Goal: Task Accomplishment & Management: Manage account settings

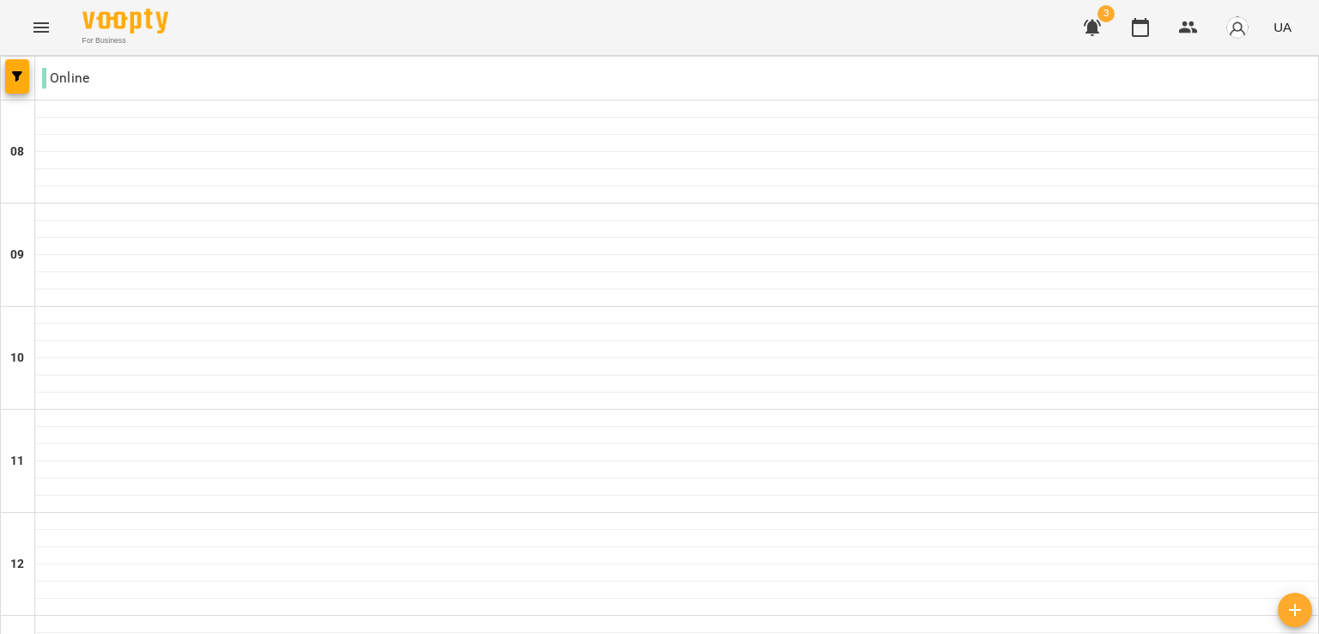
scroll to position [769, 0]
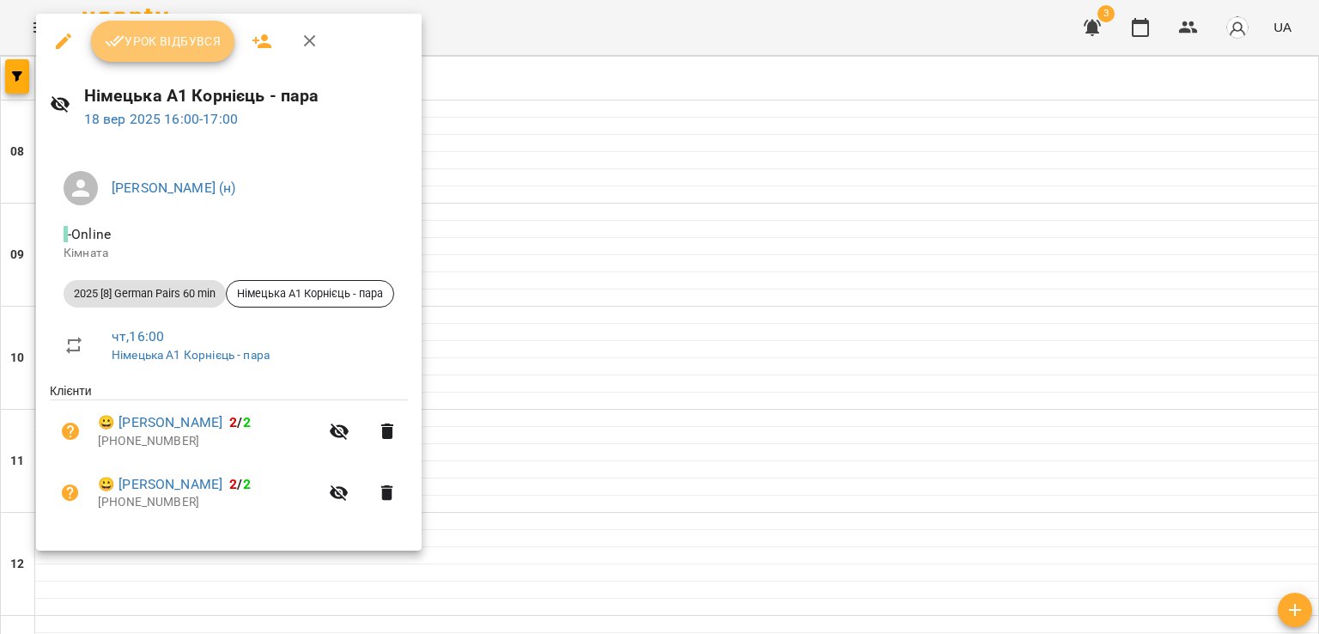
click at [189, 45] on span "Урок відбувся" at bounding box center [163, 41] width 117 height 21
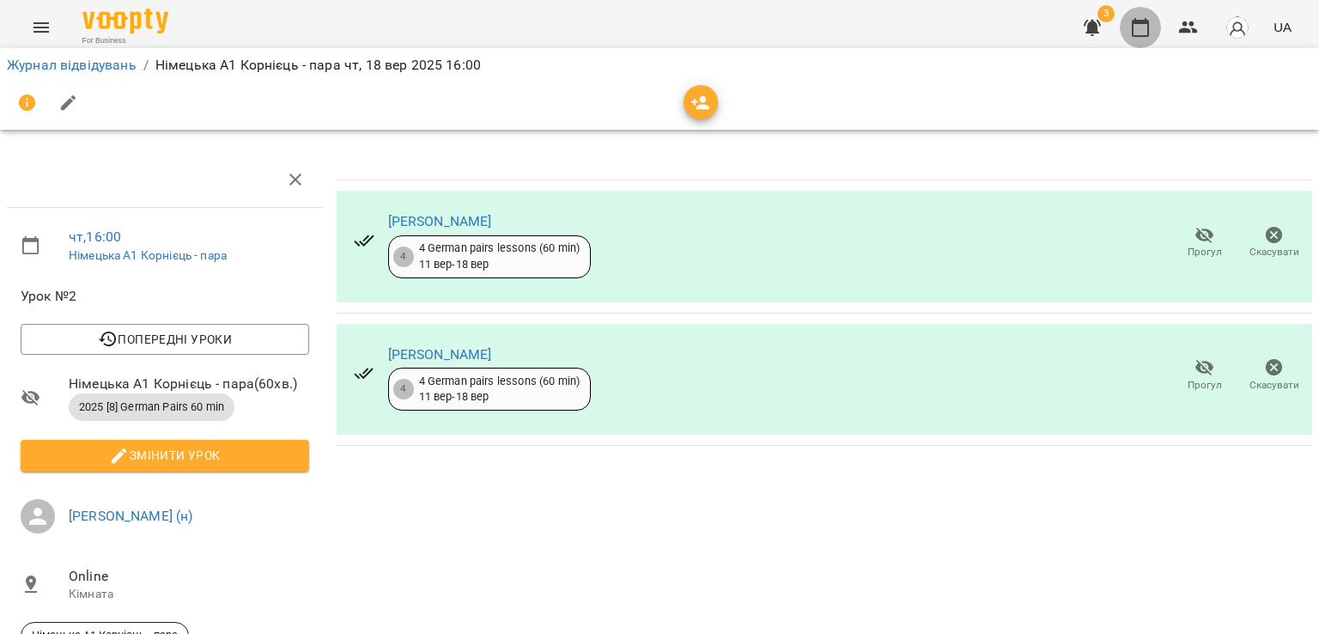
click at [1138, 36] on icon "button" at bounding box center [1139, 27] width 17 height 19
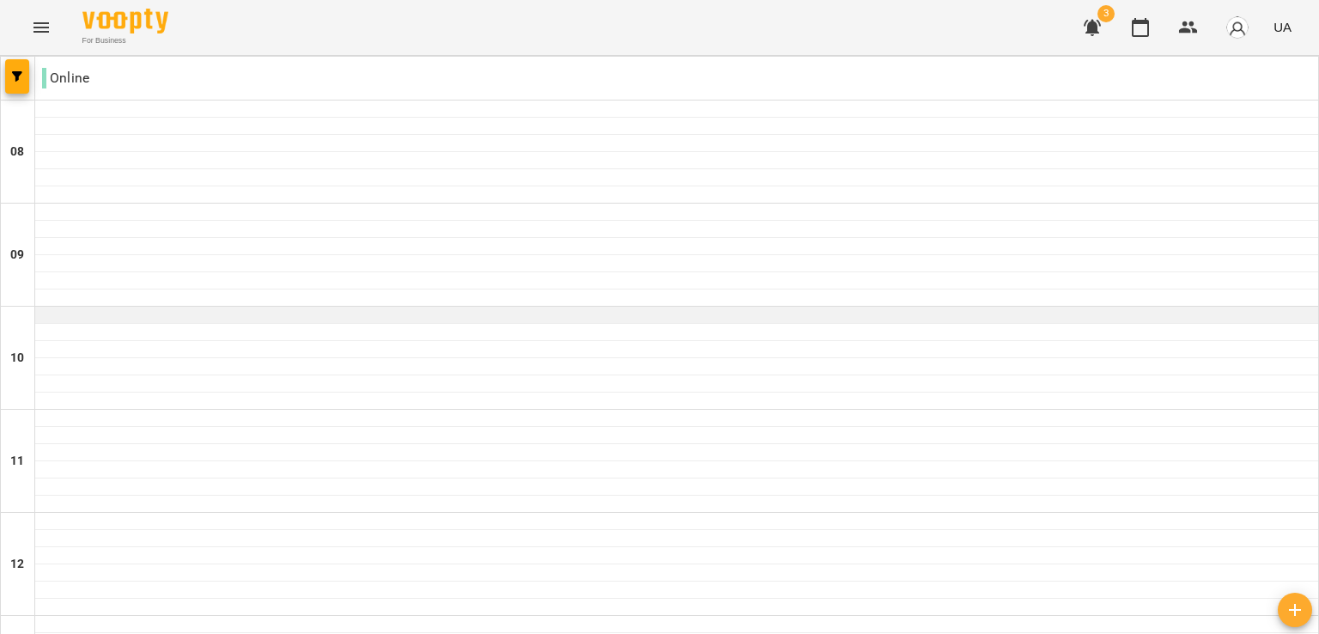
scroll to position [845, 0]
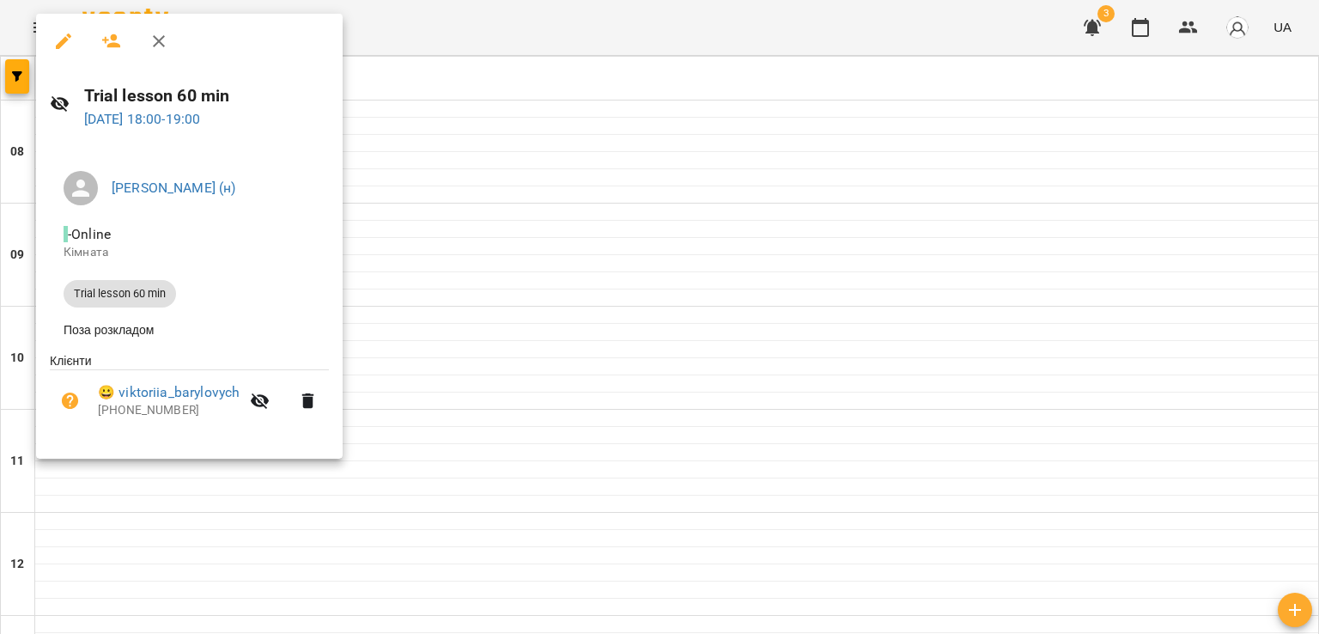
click at [112, 44] on icon "button" at bounding box center [111, 41] width 19 height 14
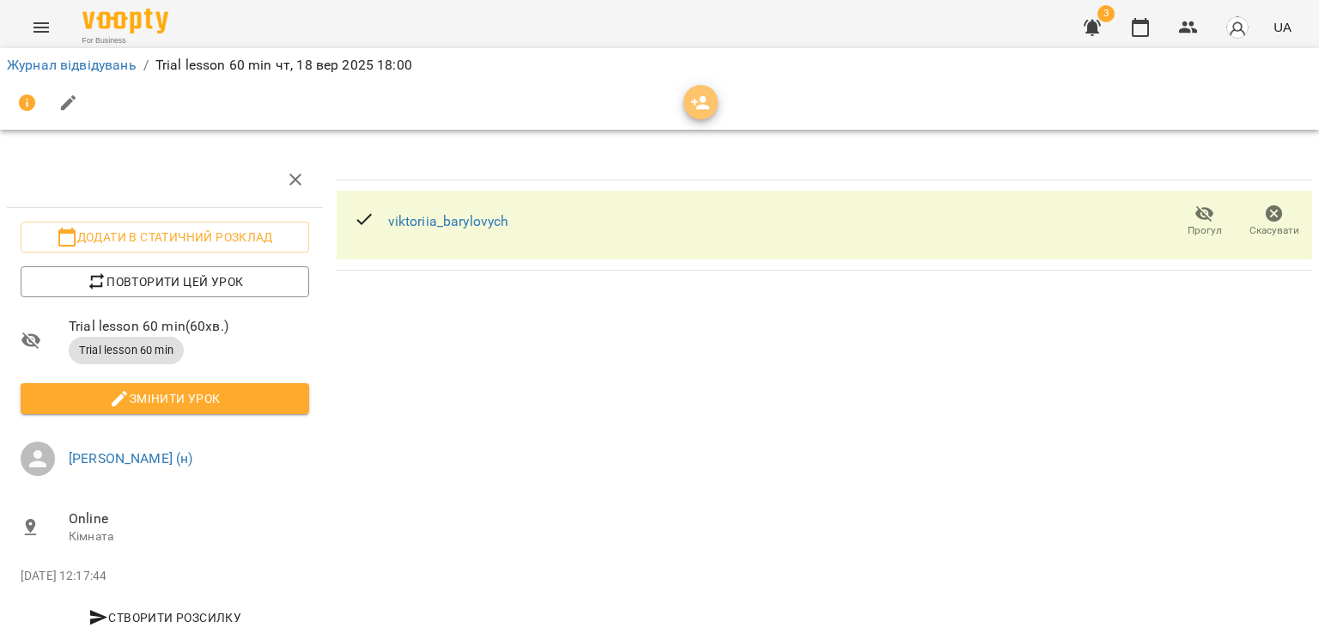
click at [714, 107] on span "button" at bounding box center [700, 103] width 34 height 21
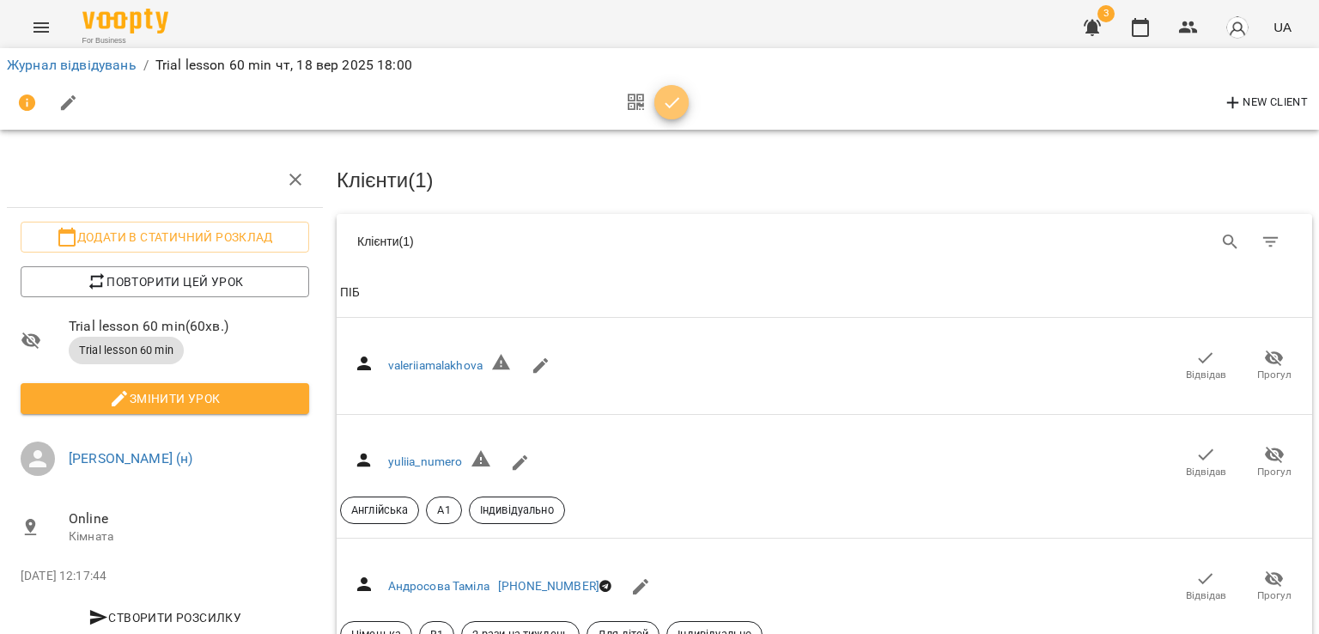
click at [680, 97] on icon "button" at bounding box center [672, 103] width 21 height 21
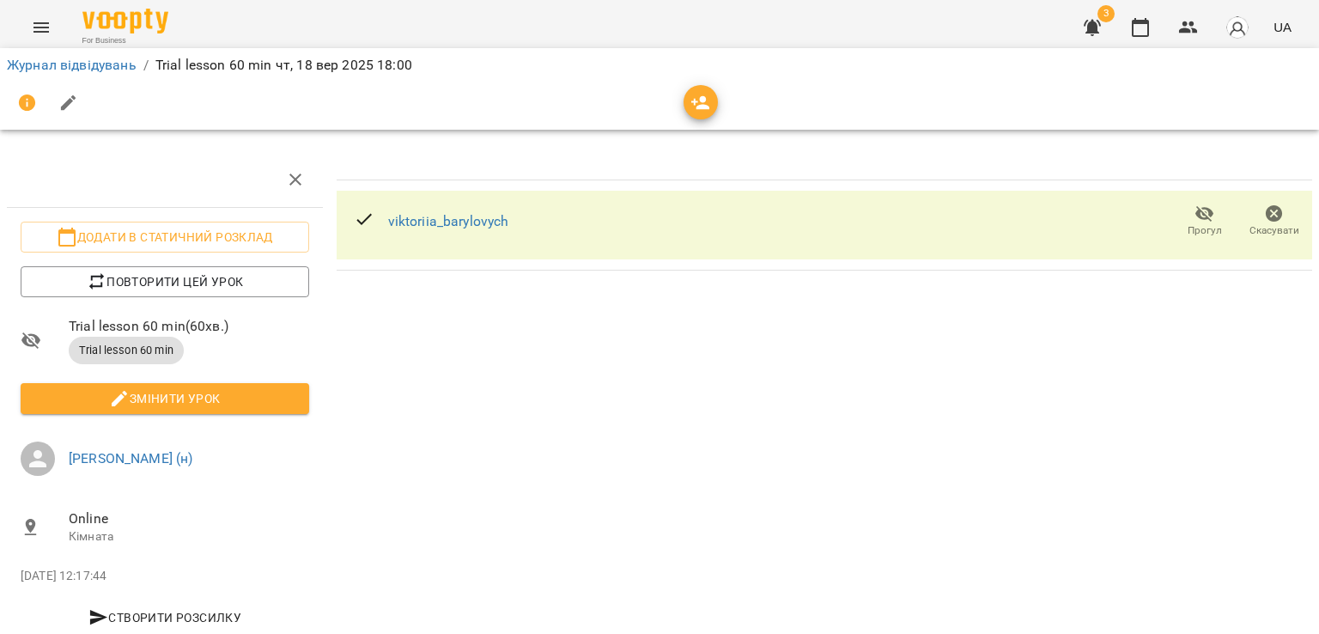
click at [694, 102] on icon "button" at bounding box center [700, 103] width 19 height 14
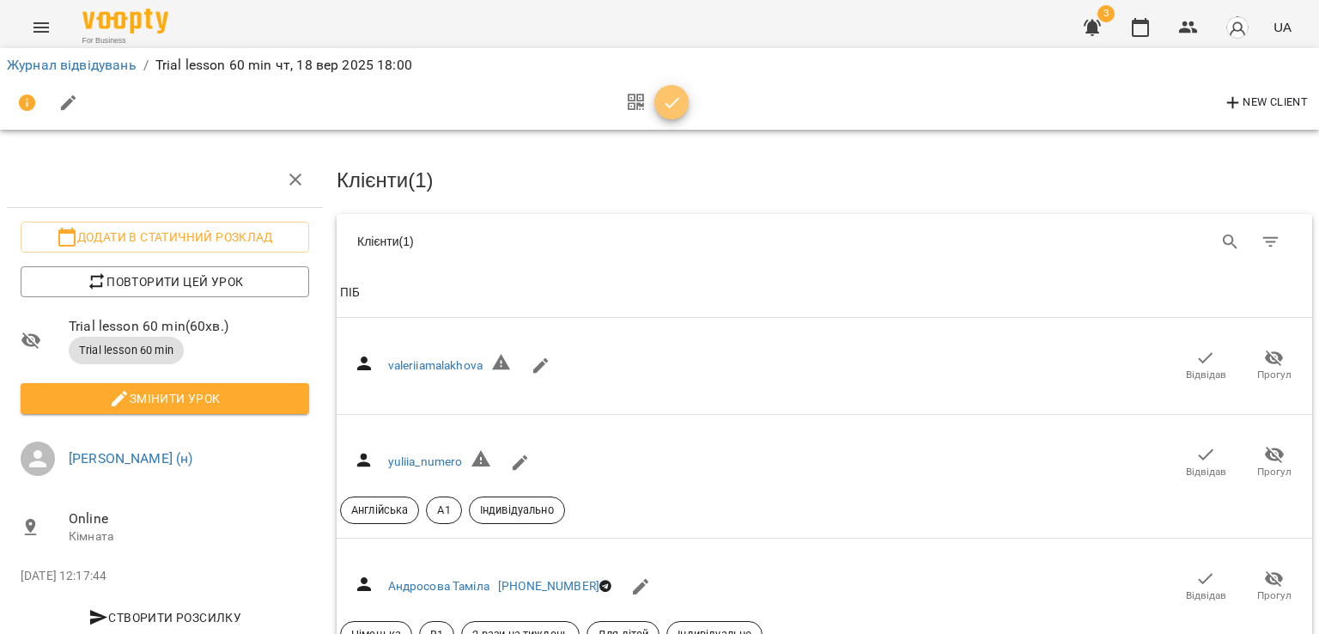
click at [676, 102] on icon "button" at bounding box center [672, 103] width 21 height 21
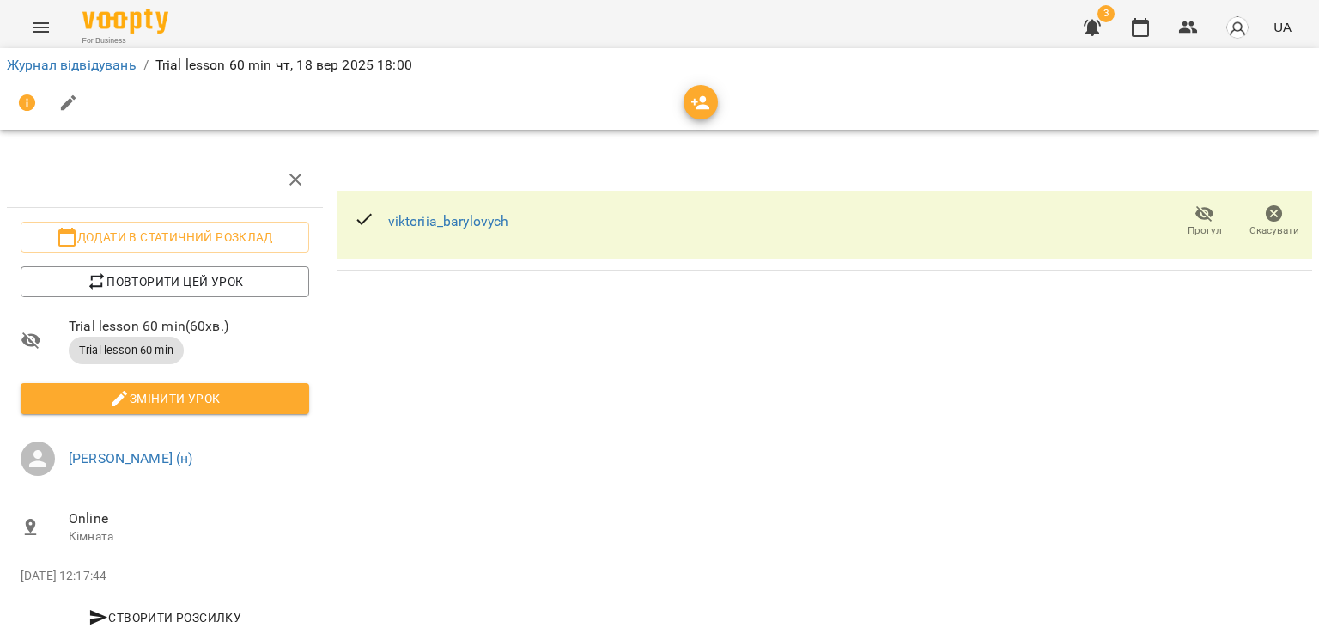
click at [1140, 45] on div "Журнал відвідувань / Trial lesson 60 min [DATE] 18:00" at bounding box center [660, 89] width 1326 height 88
click at [1140, 28] on icon "button" at bounding box center [1140, 27] width 21 height 21
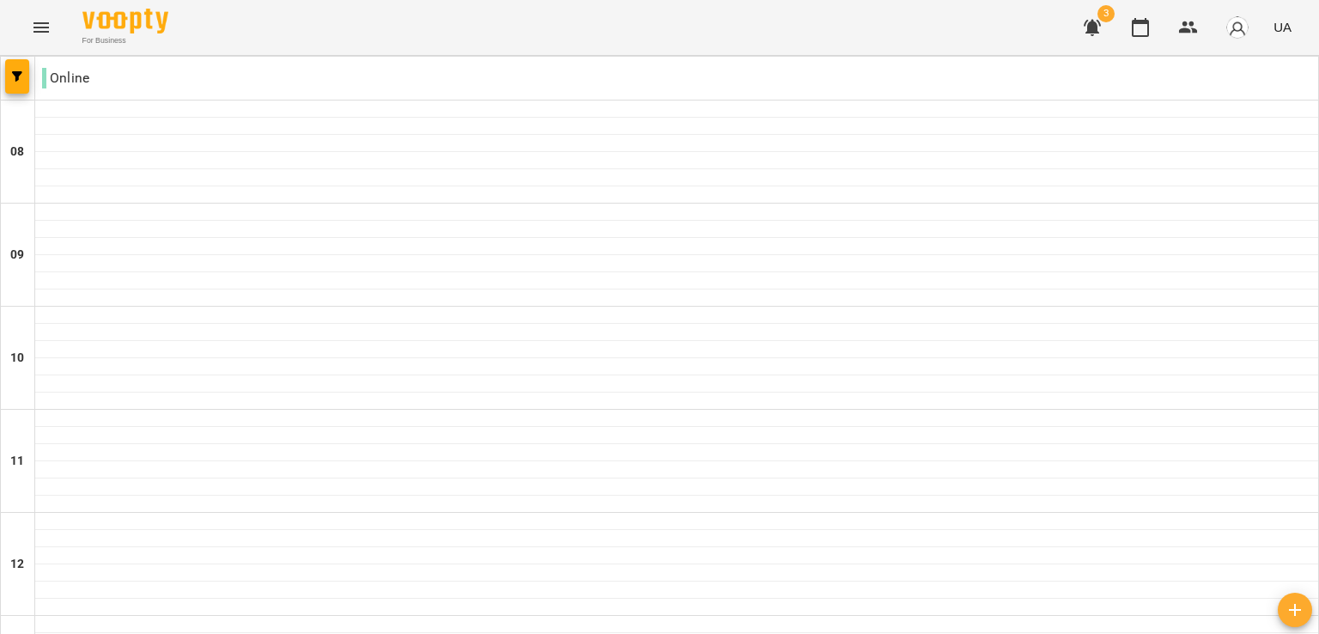
scroll to position [804, 0]
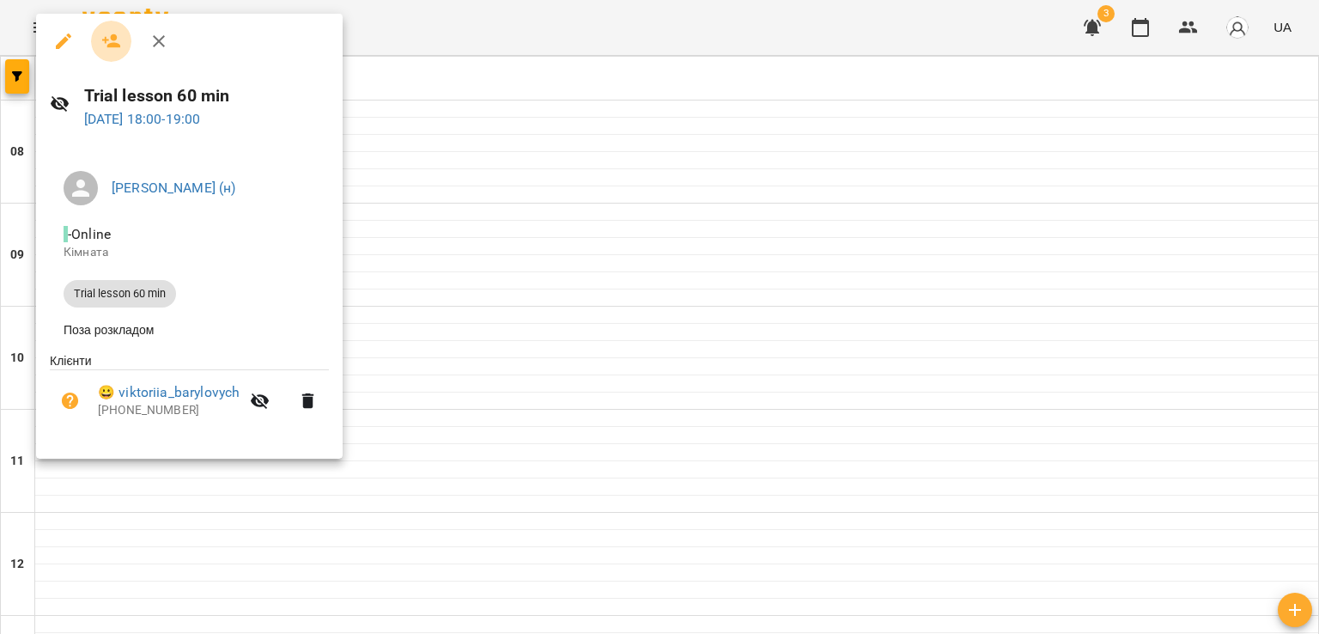
click at [118, 45] on icon "button" at bounding box center [111, 41] width 19 height 14
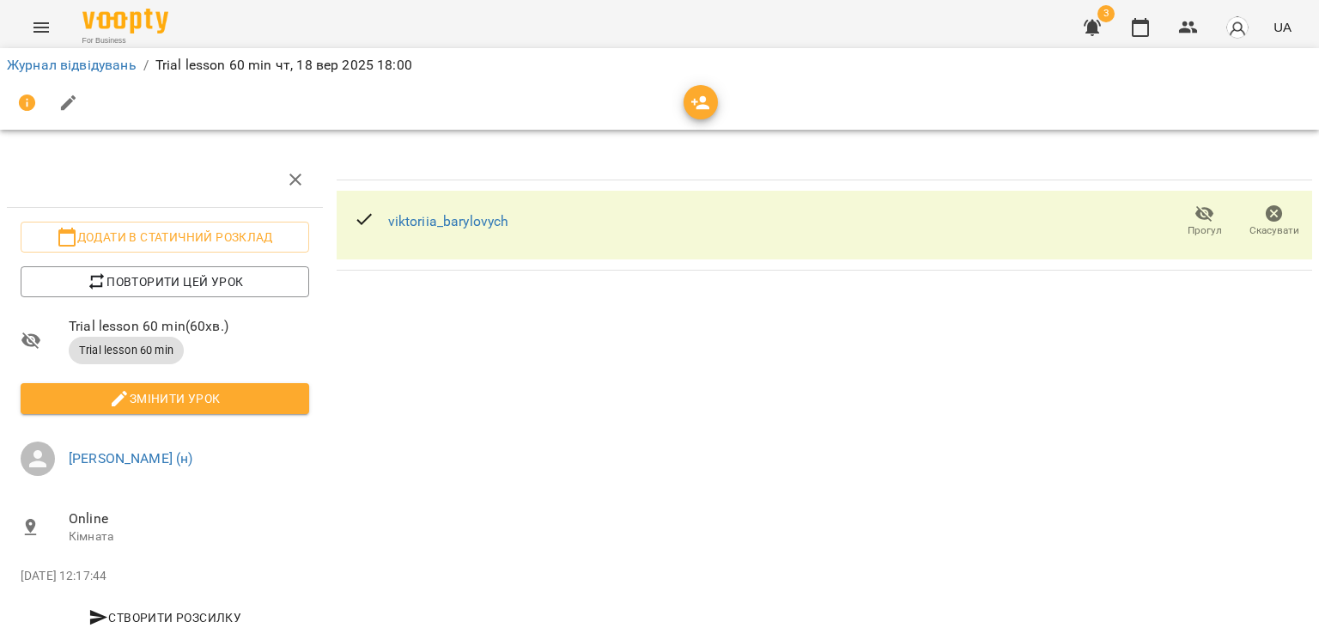
click at [357, 212] on icon at bounding box center [364, 219] width 21 height 21
click at [696, 104] on icon "button" at bounding box center [700, 103] width 21 height 21
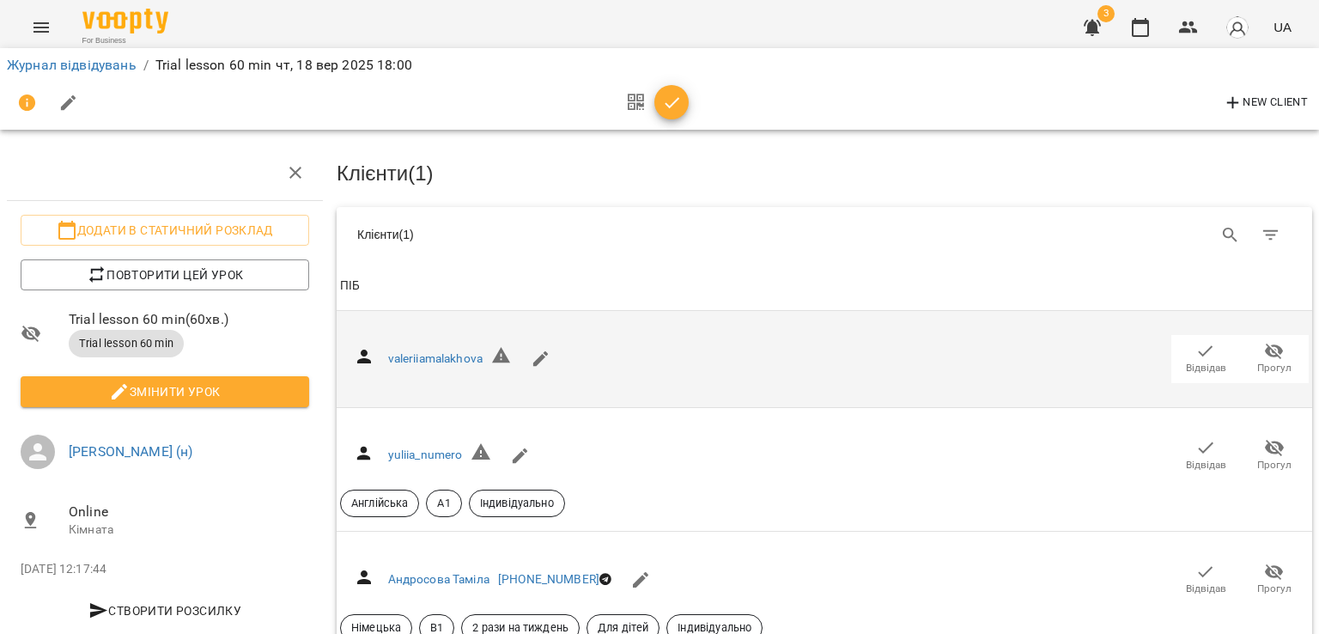
scroll to position [707, 0]
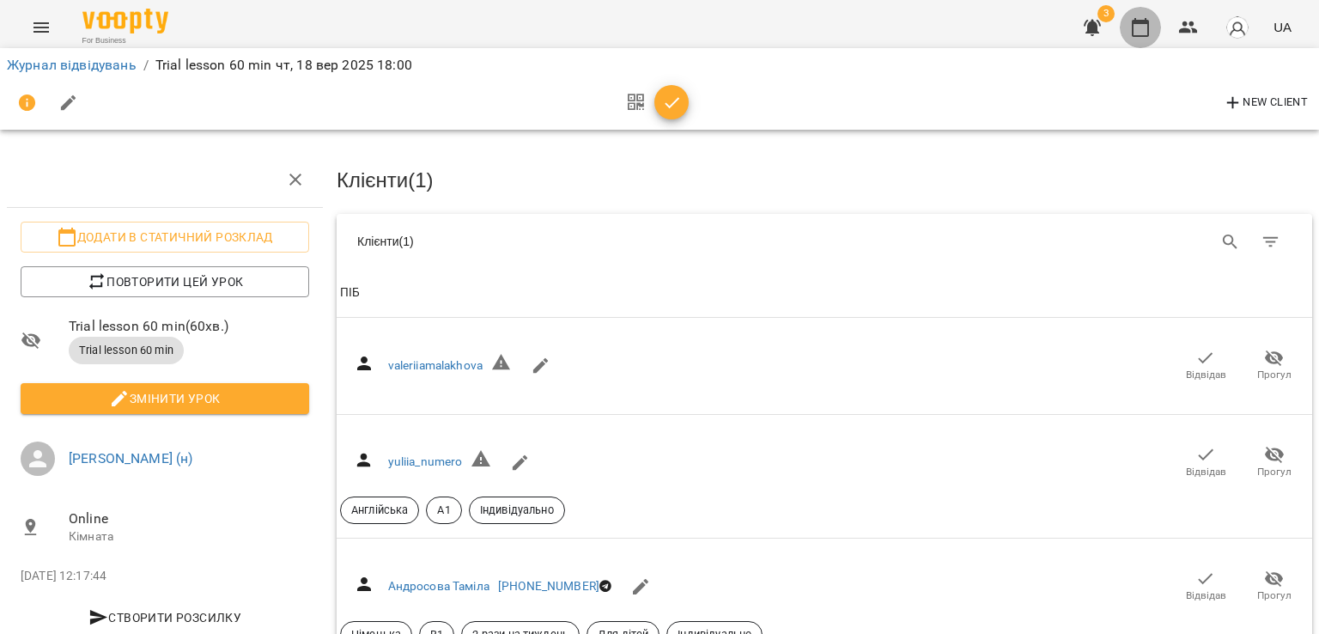
click at [1147, 25] on icon "button" at bounding box center [1140, 27] width 21 height 21
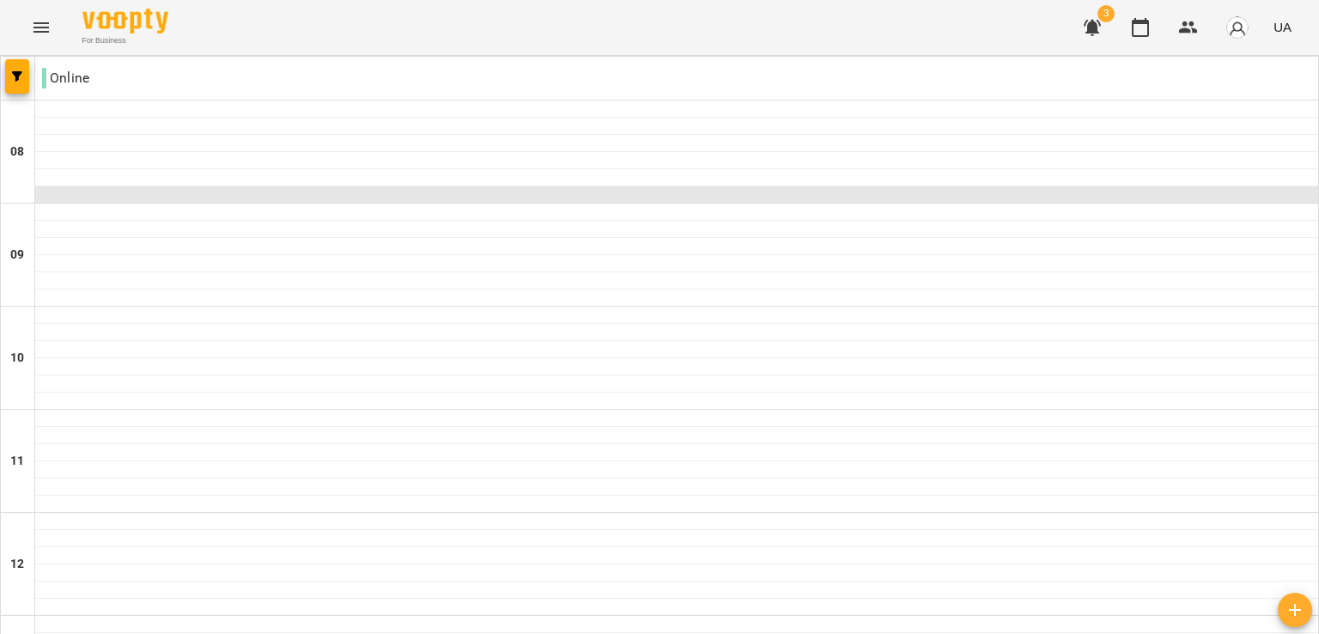
scroll to position [1054, 0]
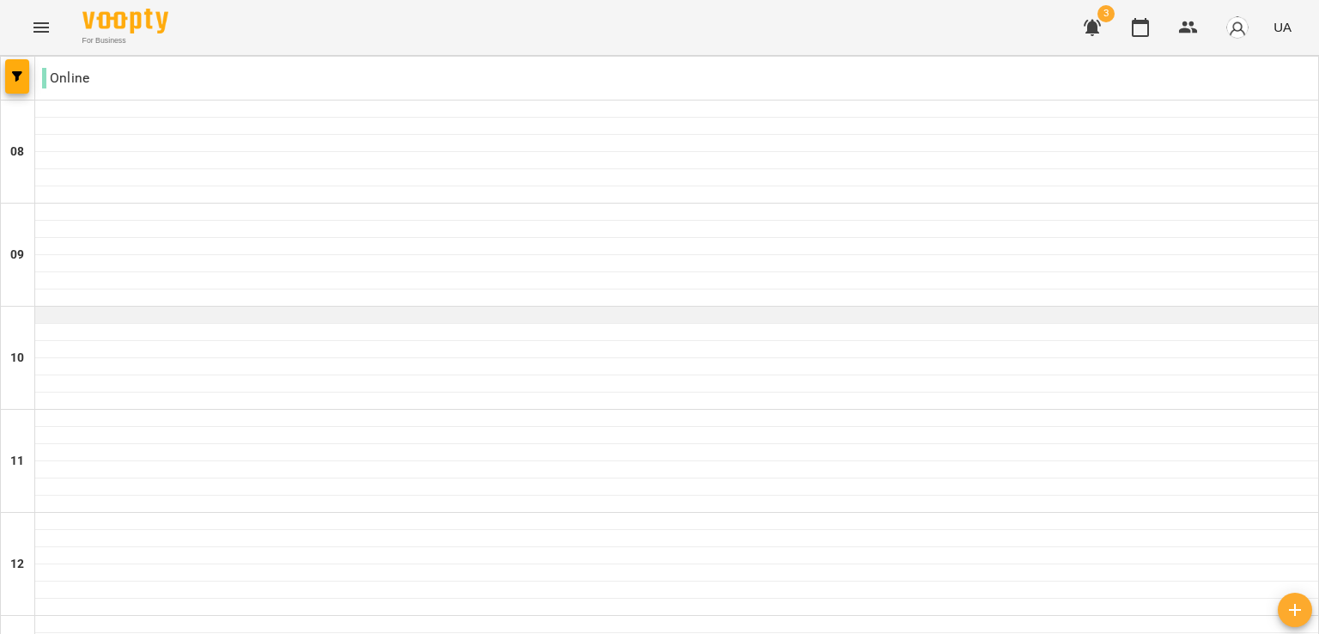
scroll to position [813, 0]
